Goal: Information Seeking & Learning: Learn about a topic

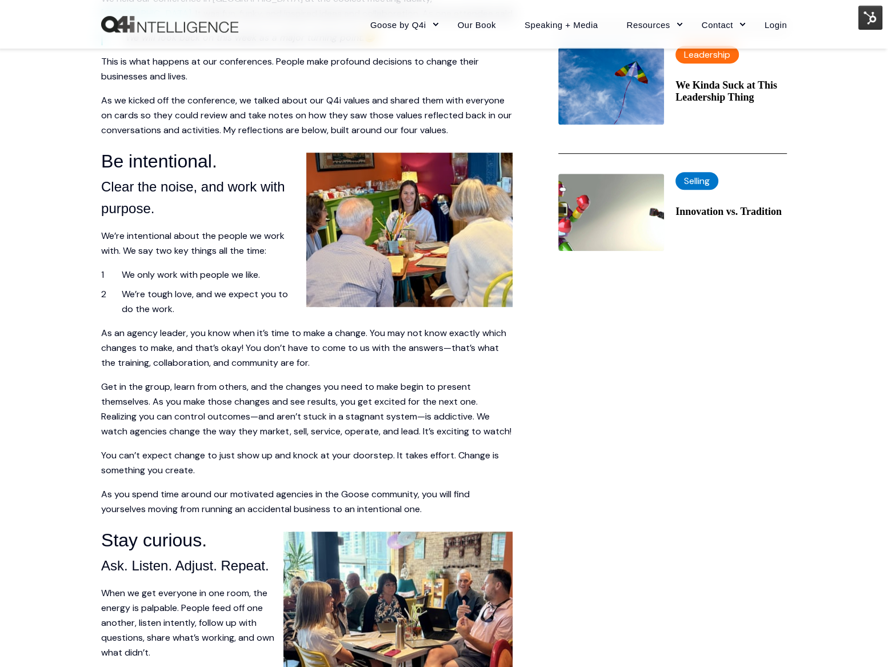
scroll to position [518, 0]
drag, startPoint x: 151, startPoint y: 470, endPoint x: 188, endPoint y: 475, distance: 36.9
click at [188, 475] on p "You can’t expect change to just show up and knock at your doorstep. It takes ef…" at bounding box center [307, 463] width 412 height 30
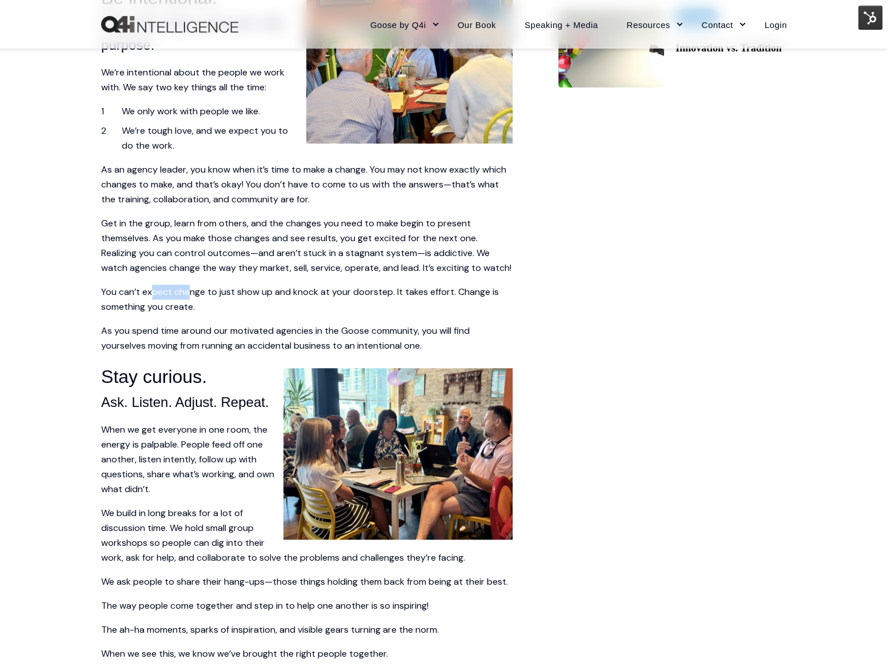
scroll to position [692, 0]
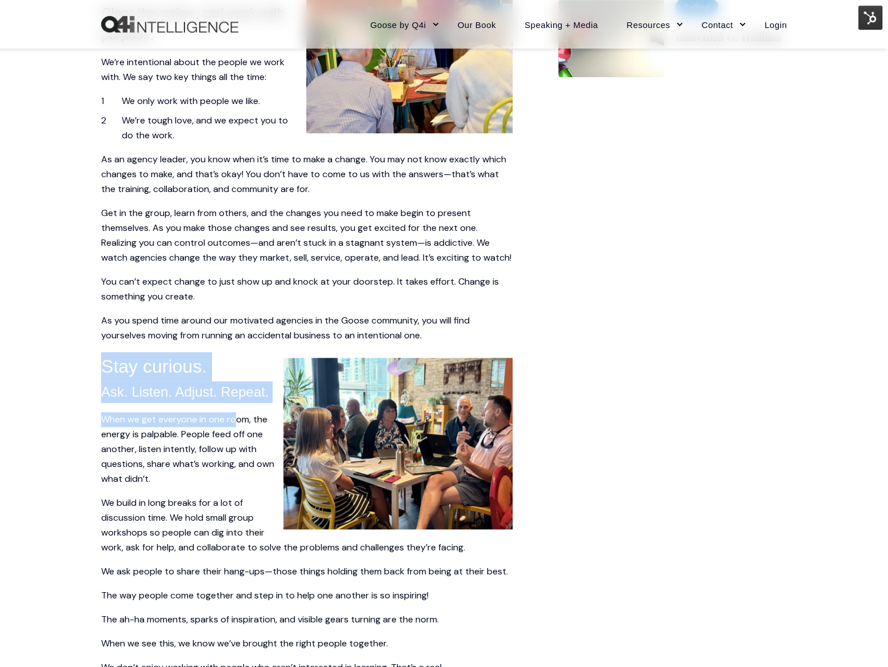
drag, startPoint x: 99, startPoint y: 377, endPoint x: 238, endPoint y: 430, distance: 149.1
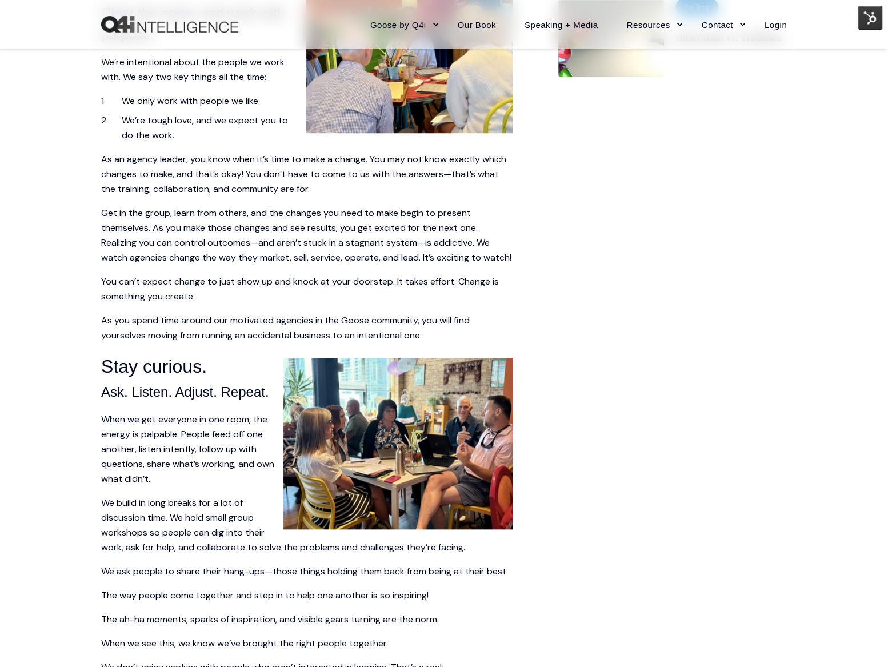
click at [105, 376] on span "Stay curious." at bounding box center [154, 366] width 106 height 21
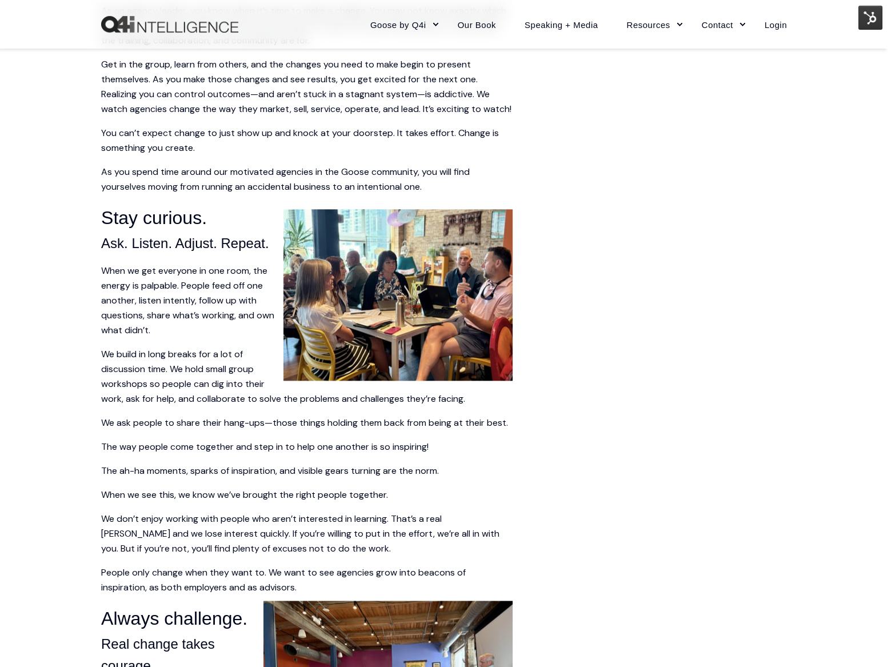
scroll to position [849, 0]
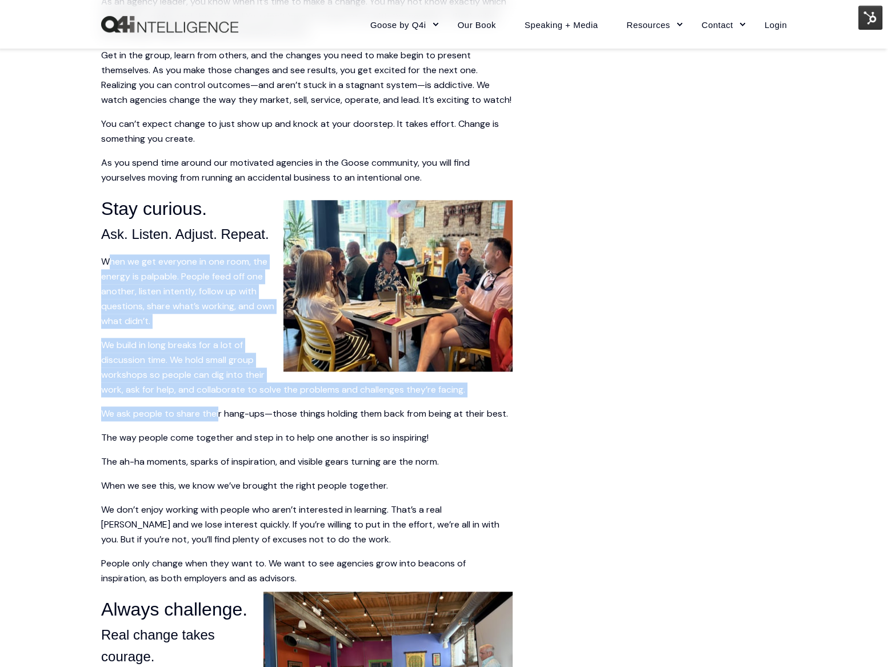
drag, startPoint x: 107, startPoint y: 273, endPoint x: 218, endPoint y: 421, distance: 184.6
click at [218, 421] on span "The straight-talk summary The Goose Effect is real—put the right agency leaders…" at bounding box center [307, 515] width 412 height 2088
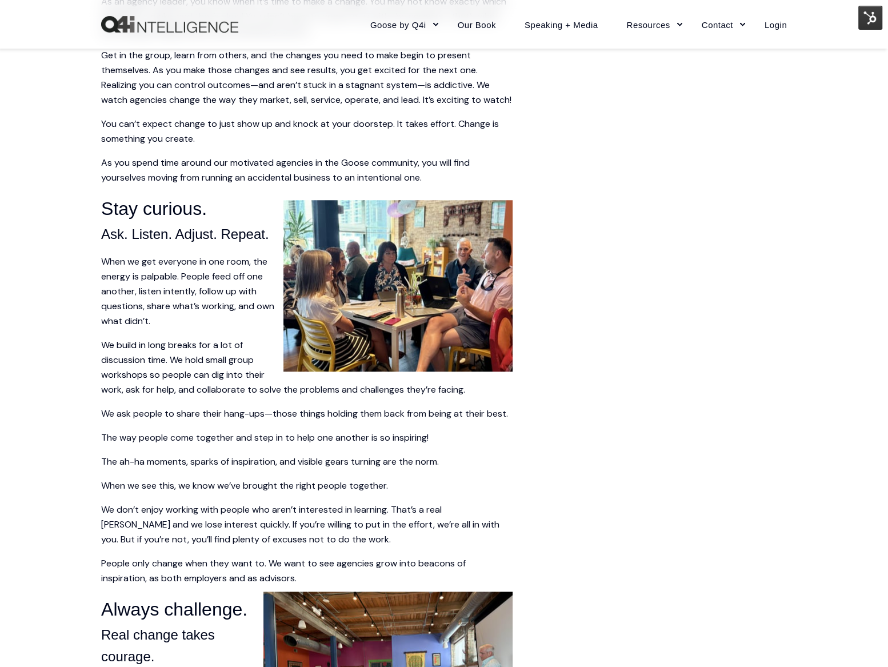
drag, startPoint x: 233, startPoint y: 421, endPoint x: 209, endPoint y: 421, distance: 24.0
click at [226, 421] on p "We ask people to share their hang-ups—those things holding them back from being…" at bounding box center [307, 413] width 412 height 15
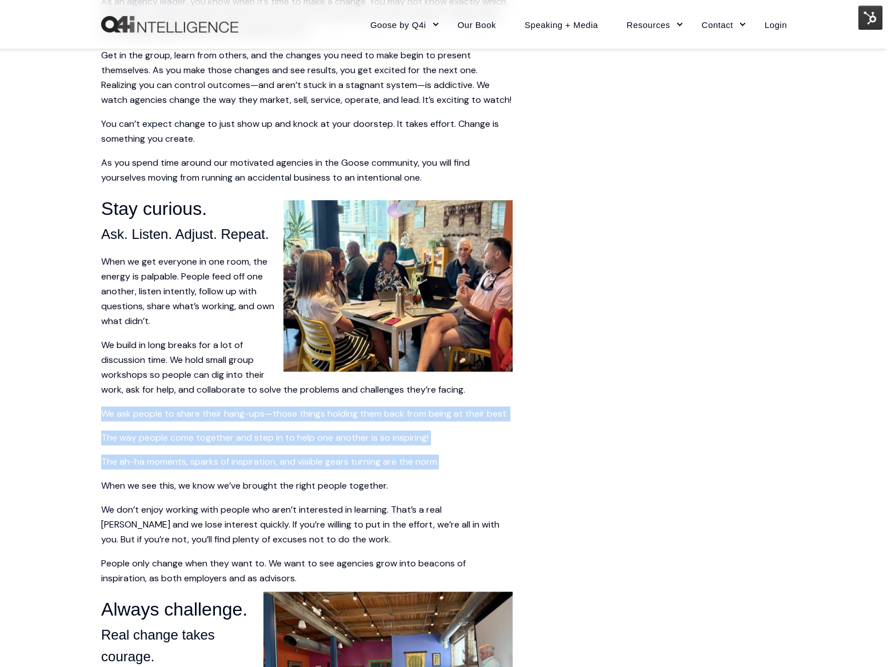
drag, startPoint x: 105, startPoint y: 430, endPoint x: 444, endPoint y: 486, distance: 343.6
click at [445, 486] on span "The straight-talk summary The Goose Effect is real—put the right agency leaders…" at bounding box center [307, 515] width 412 height 2088
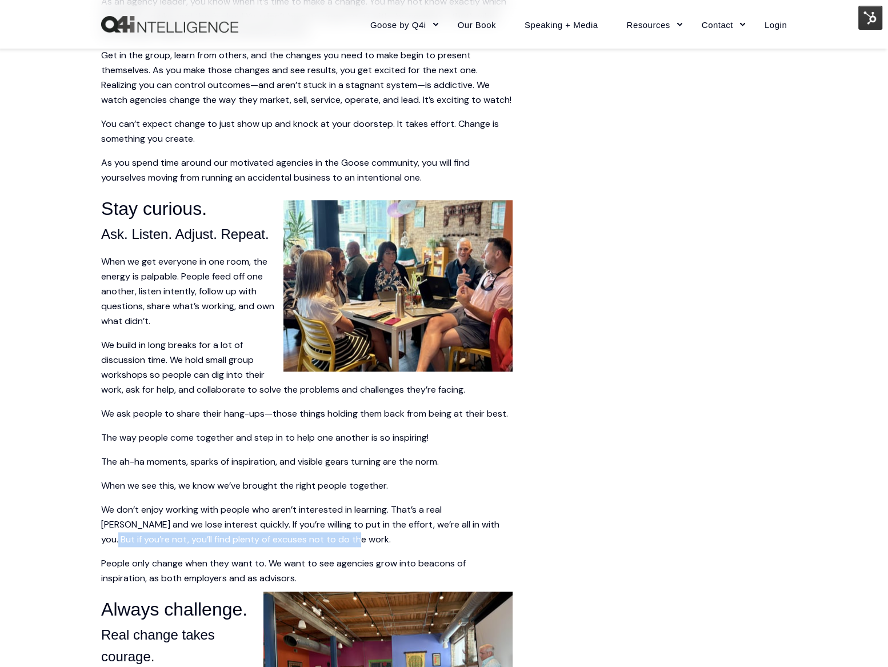
drag, startPoint x: 445, startPoint y: 535, endPoint x: 469, endPoint y: 557, distance: 33.2
click at [469, 547] on p "We don’t enjoy working with people who aren’t interested in learning. That’s a …" at bounding box center [307, 524] width 412 height 45
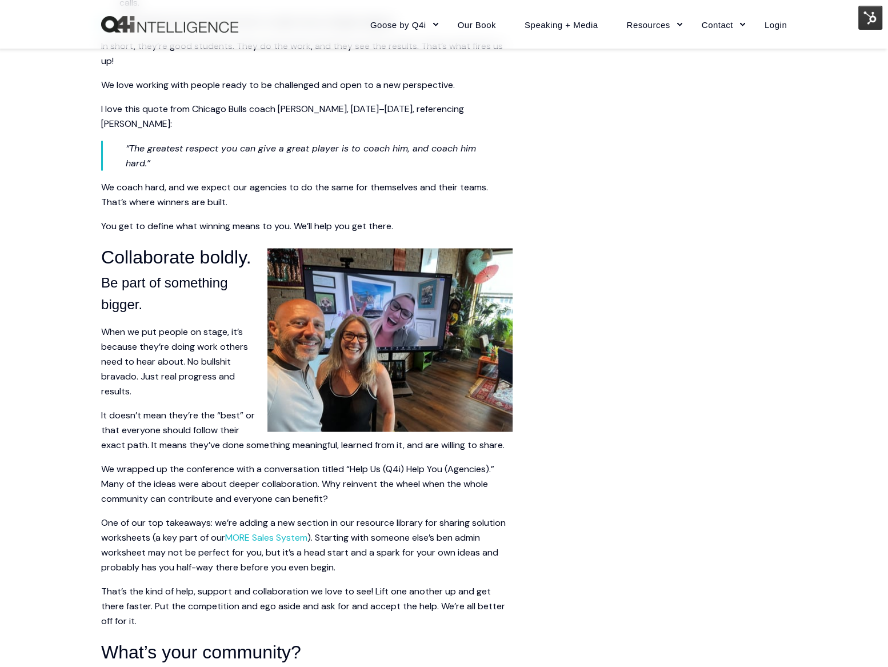
scroll to position [1641, 0]
